Goal: Check status: Check status

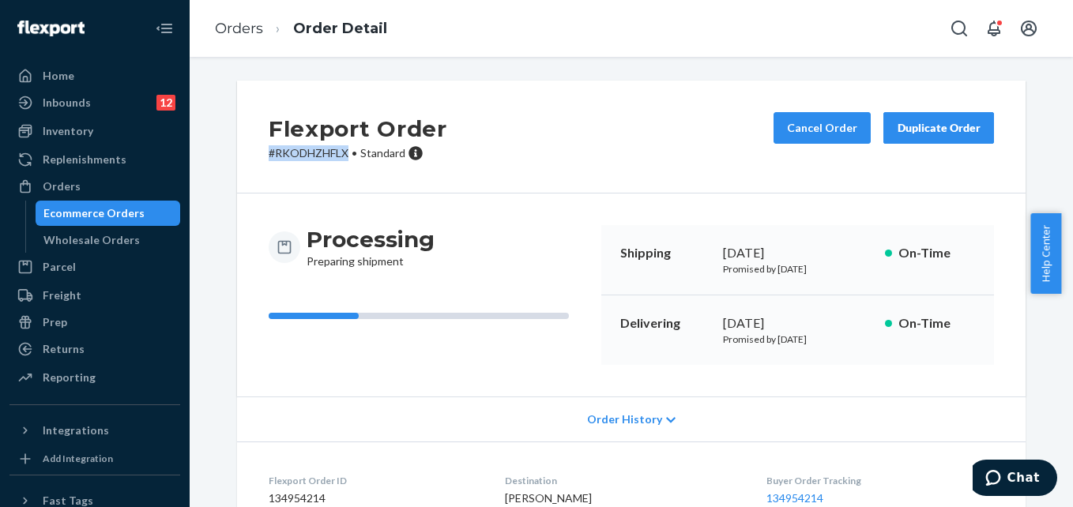
scroll to position [165, 0]
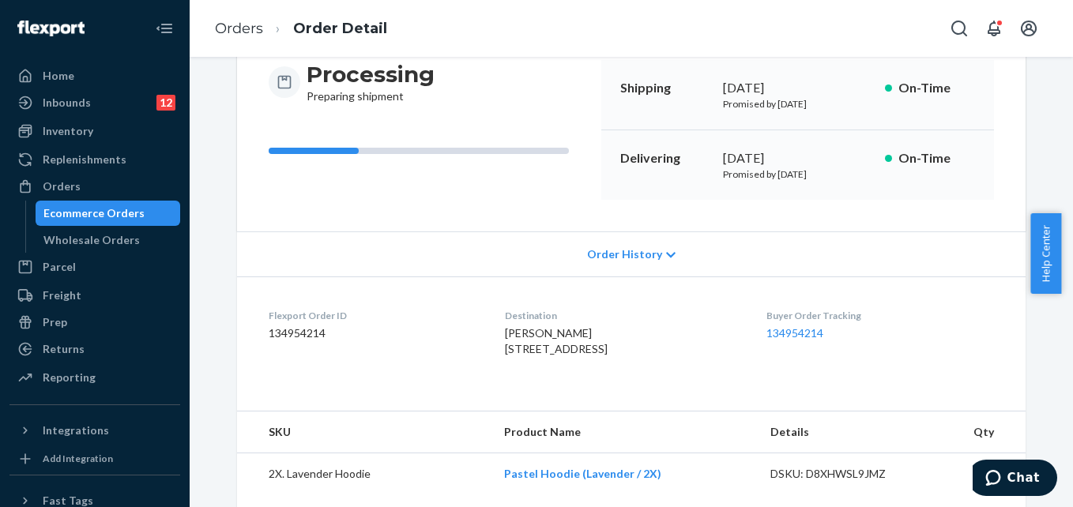
click at [254, 39] on ol "Orders Order Detail" at bounding box center [300, 29] width 197 height 47
click at [246, 28] on link "Orders" at bounding box center [239, 28] width 48 height 17
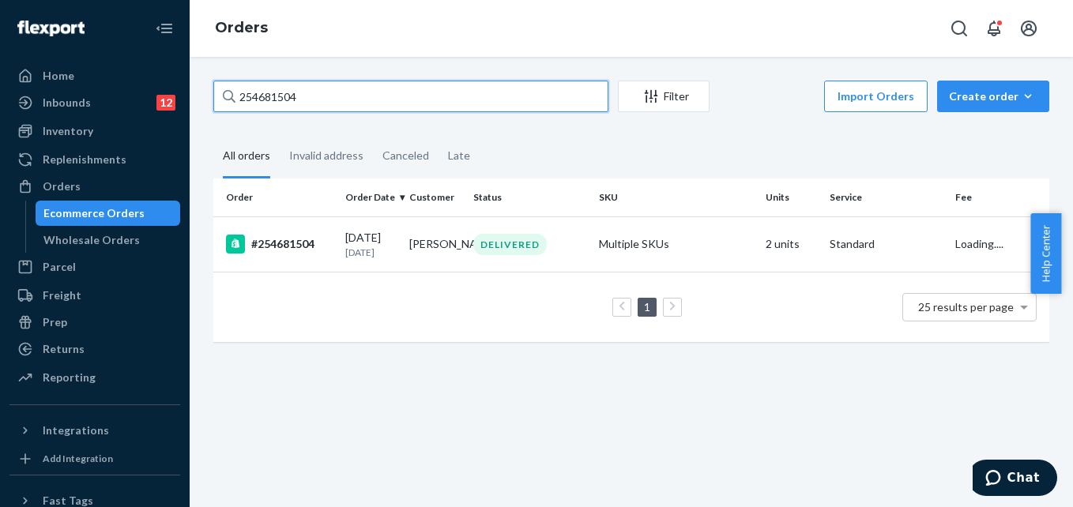
click at [343, 101] on input "254681504" at bounding box center [410, 97] width 395 height 32
click at [343, 100] on input "254681504" at bounding box center [410, 97] width 395 height 32
paste input "[PERSON_NAME]"
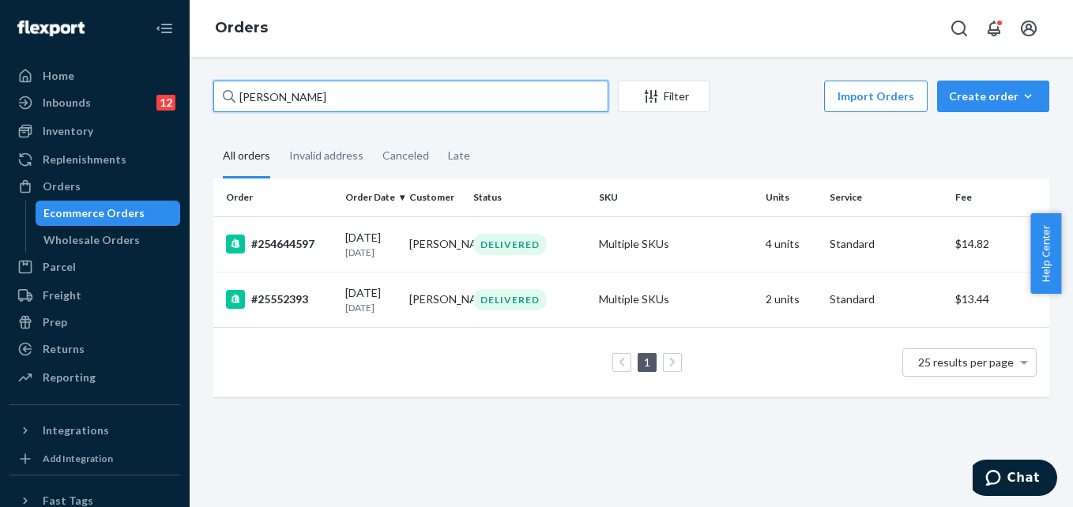
click at [340, 100] on input "[PERSON_NAME]" at bounding box center [410, 97] width 395 height 32
paste input "[PERSON_NAME]"
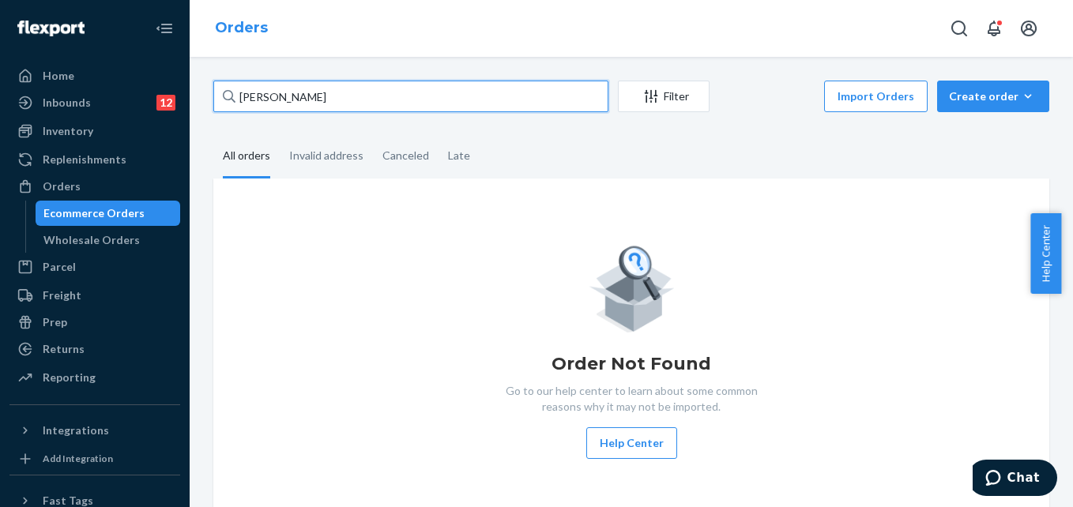
type input "[PERSON_NAME]"
